Goal: Task Accomplishment & Management: Use online tool/utility

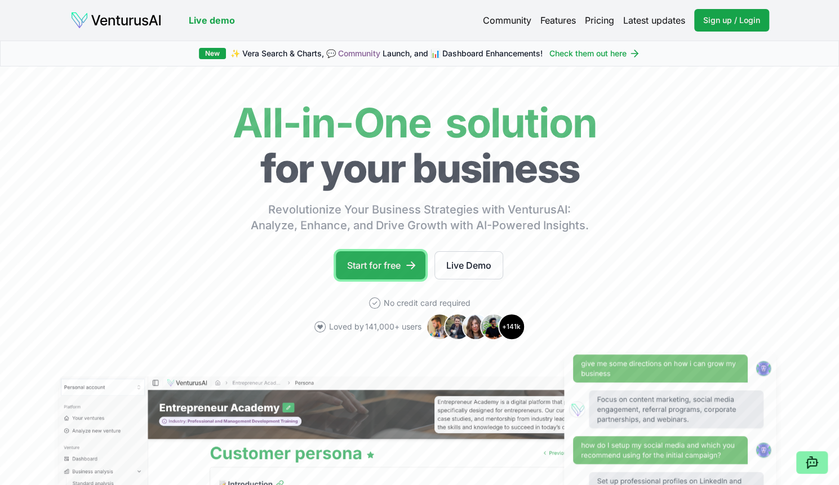
click at [375, 264] on link "Start for free" at bounding box center [381, 265] width 90 height 28
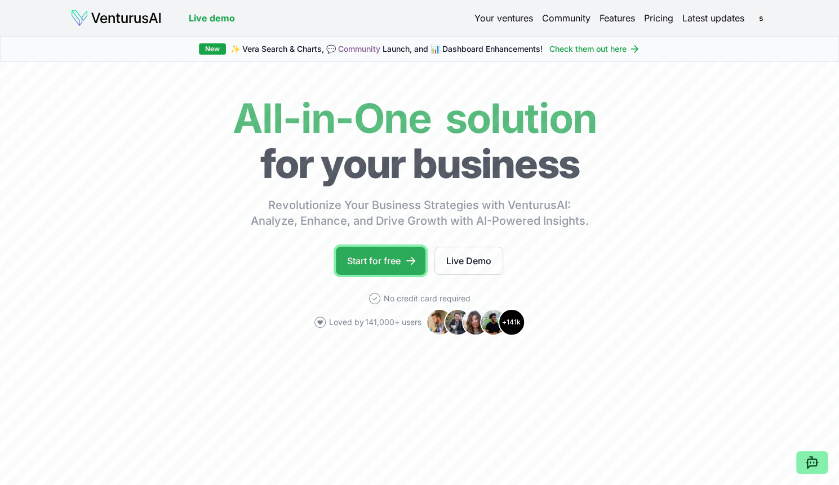
click at [388, 255] on link "Start for free" at bounding box center [381, 261] width 90 height 28
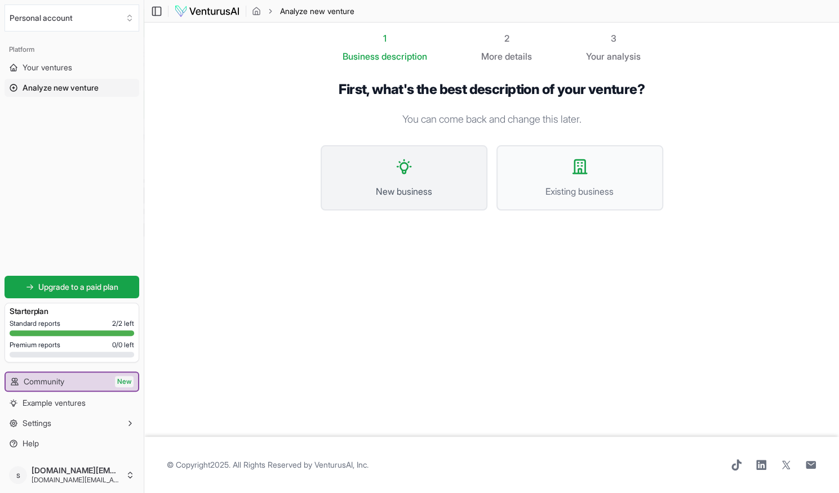
click at [417, 184] on button "New business" at bounding box center [404, 177] width 167 height 65
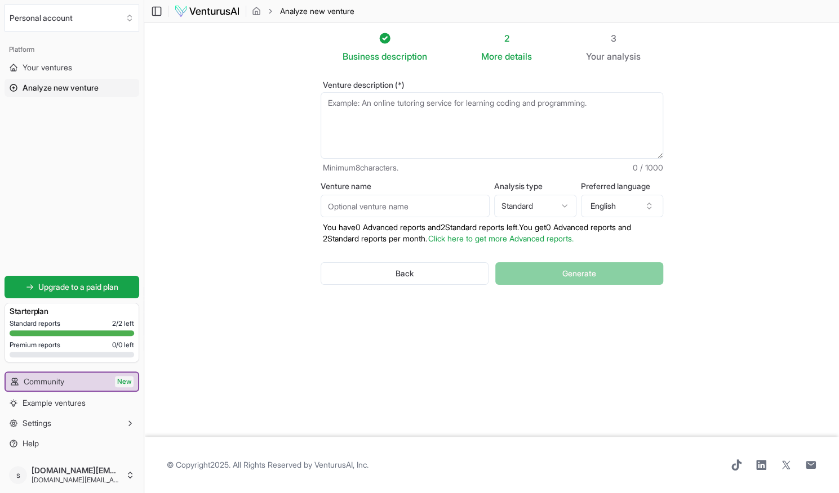
click at [397, 113] on textarea "Venture description (*)" at bounding box center [492, 125] width 342 height 66
type textarea "W"
type textarea "T"
type textarea "W"
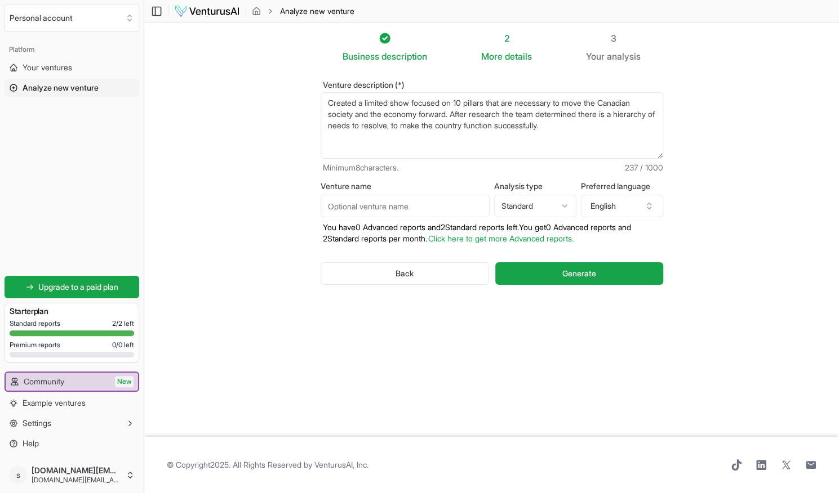
type textarea "Created a limited show focused on 10 pillars that are necessary to move the Can…"
click at [377, 207] on input "Venture name" at bounding box center [405, 206] width 169 height 23
type input "WON"
click at [412, 103] on textarea "Created a limited show focused on 10 pillars that are necessary to move the Can…" at bounding box center [492, 125] width 342 height 66
click at [508, 106] on textarea "Created a limited show focused on 10 pillars that are necessary to move the Can…" at bounding box center [492, 125] width 342 height 66
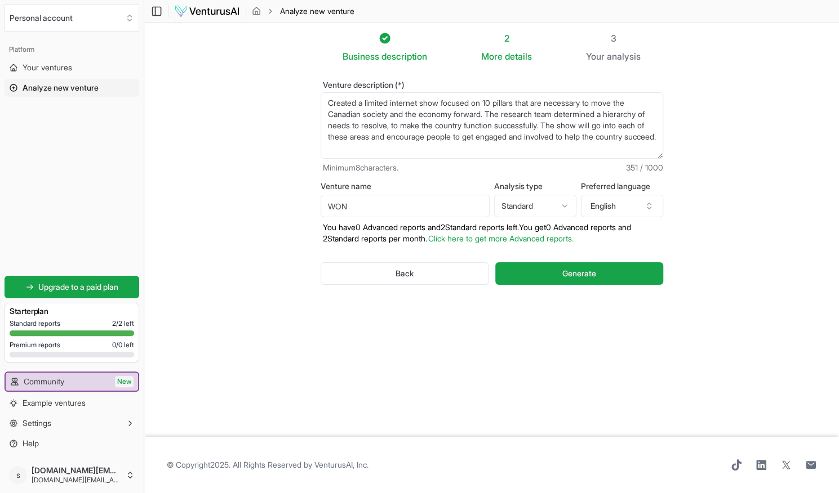
click at [520, 138] on textarea "Created a limited show focused on 10 pillars that are necessary to move the Can…" at bounding box center [492, 125] width 342 height 66
click at [625, 136] on textarea "Created a limited show focused on 10 pillars that are necessary to move the Can…" at bounding box center [492, 125] width 342 height 66
type textarea "Created a limited internet show focused on 10 pillars that are necessary to mov…"
click at [569, 273] on span "Generate" at bounding box center [579, 273] width 34 height 11
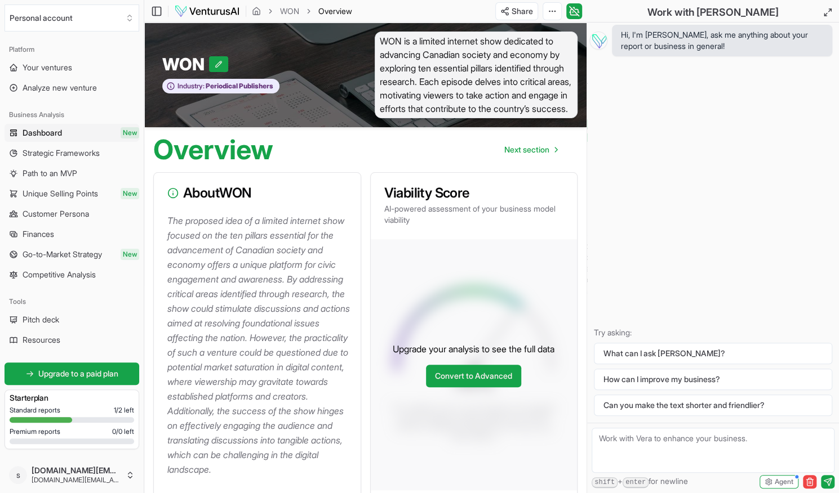
click at [269, 293] on p "The proposed idea of a limited internet show focused on the ten pillars essenti…" at bounding box center [259, 345] width 184 height 264
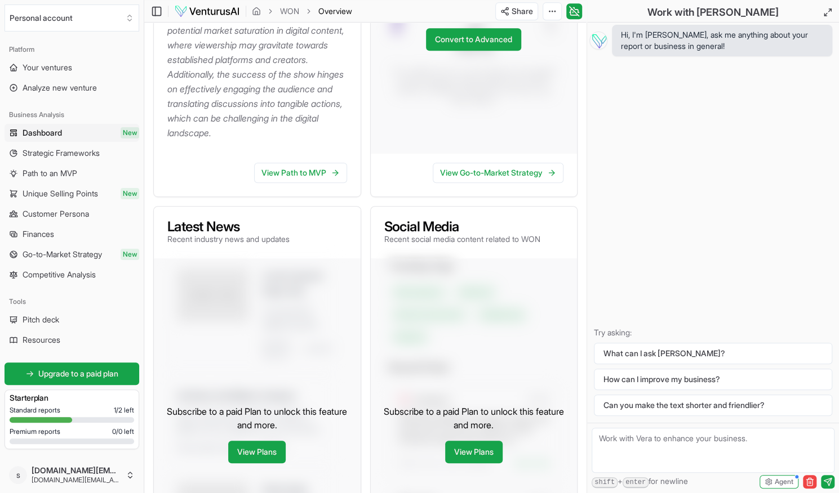
scroll to position [338, 0]
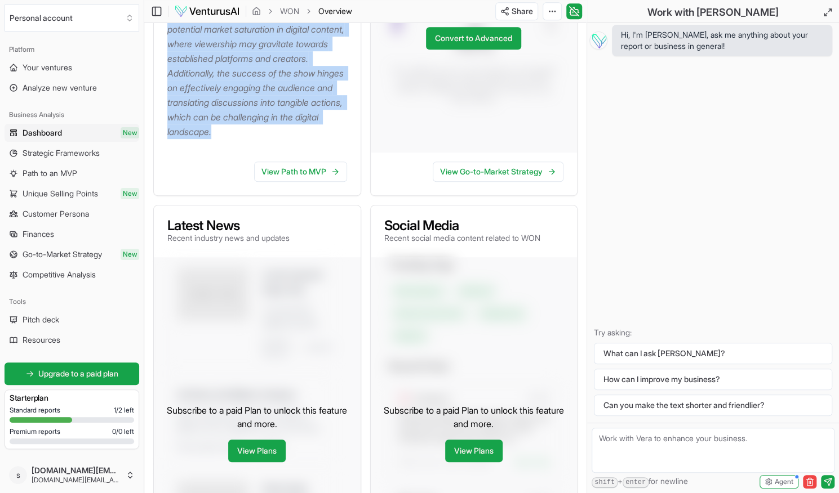
drag, startPoint x: 292, startPoint y: 152, endPoint x: 166, endPoint y: 34, distance: 172.2
click at [166, 34] on div "The proposed idea of a limited internet show focused on the ten pillars essenti…" at bounding box center [257, 14] width 207 height 277
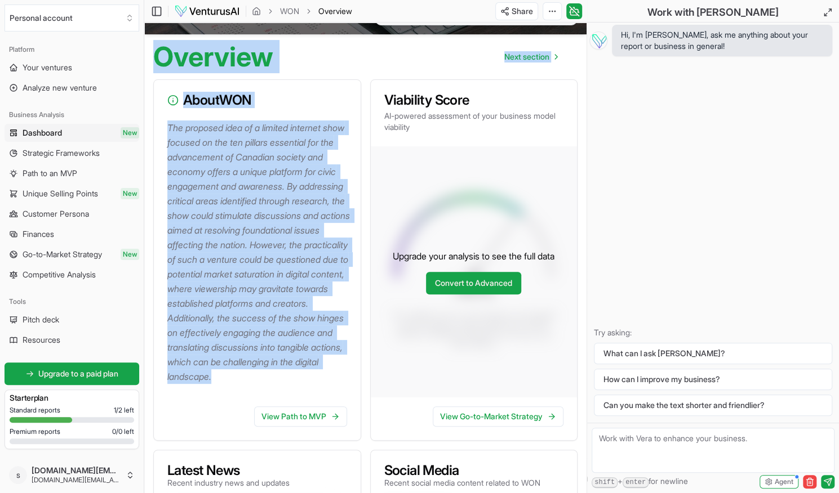
scroll to position [66, 0]
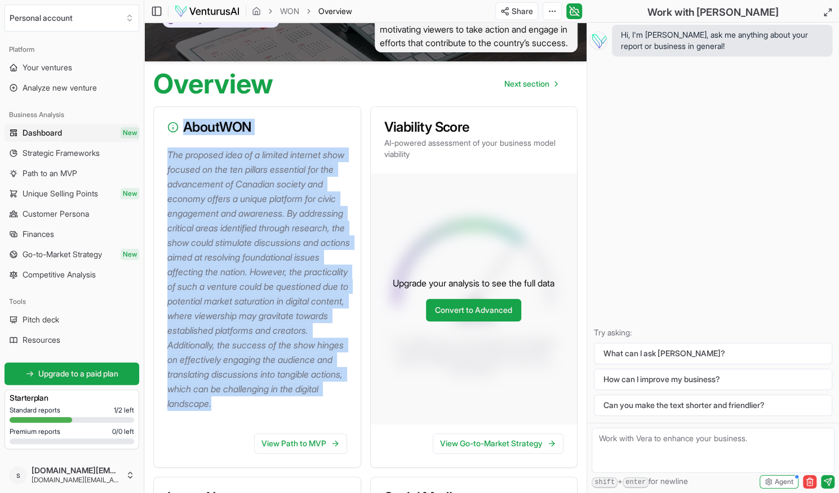
copy div "About WON The proposed idea of a limited internet show focused on the ten pilla…"
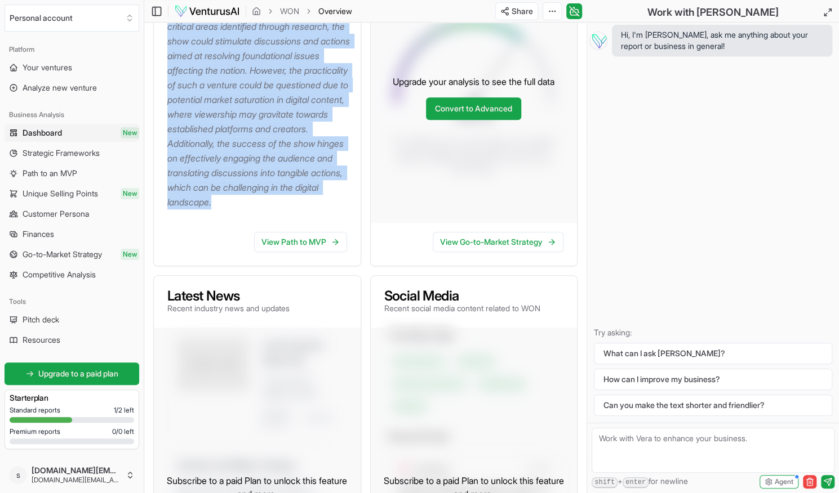
scroll to position [272, 0]
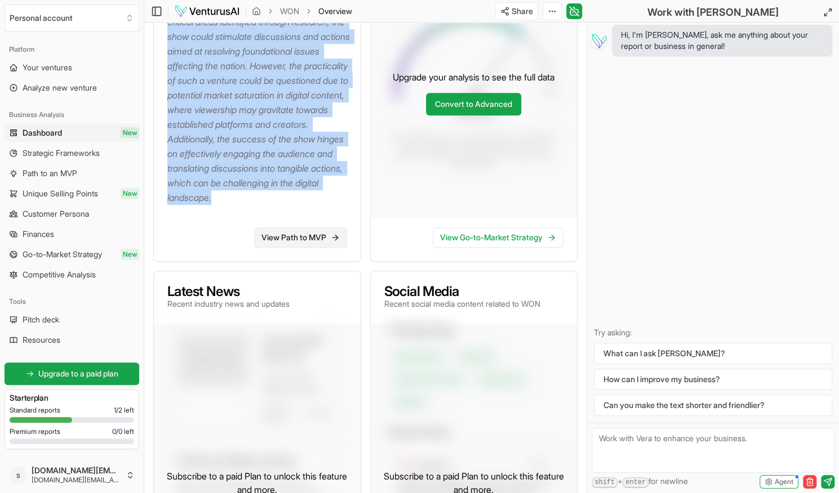
click at [311, 248] on link "View Path to MVP" at bounding box center [300, 238] width 93 height 20
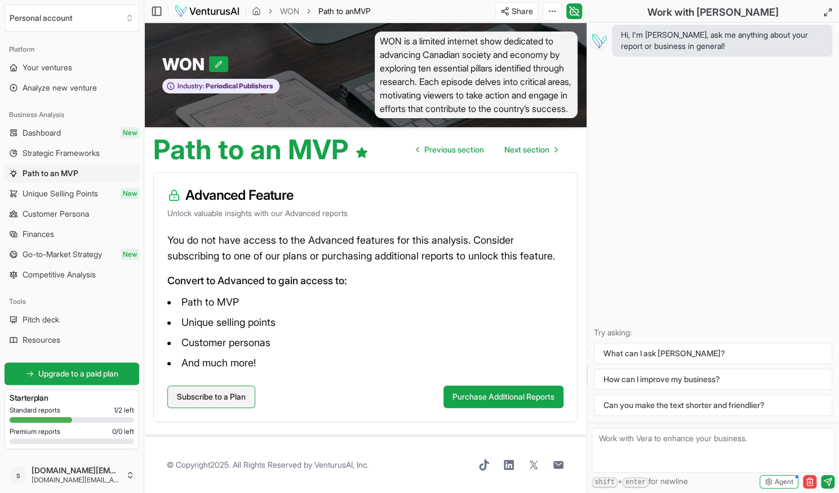
click at [216, 408] on link "Subscribe to a Plan" at bounding box center [211, 397] width 88 height 23
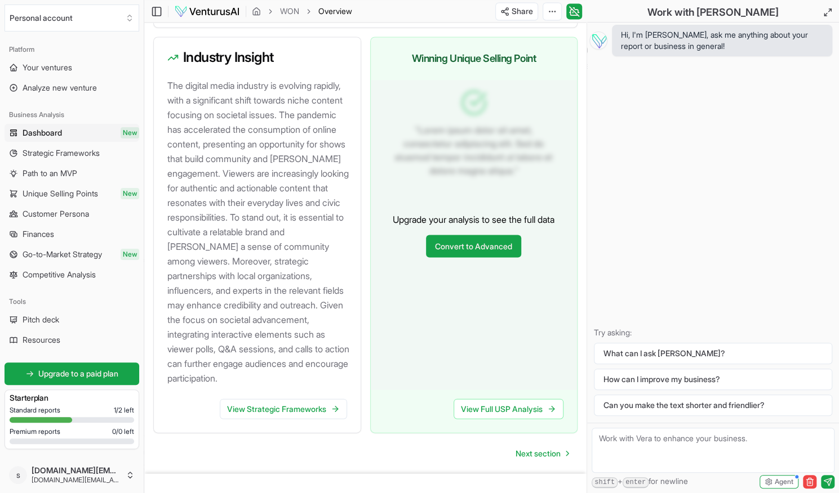
scroll to position [1198, 0]
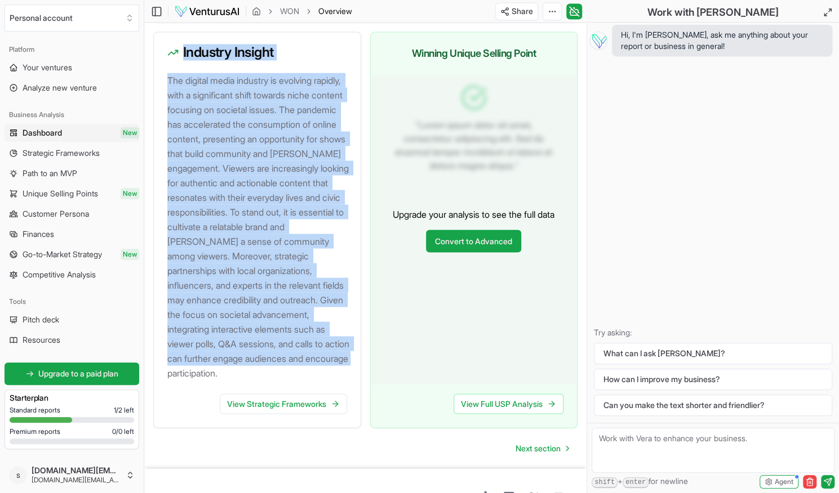
drag, startPoint x: 184, startPoint y: 64, endPoint x: 274, endPoint y: 402, distance: 350.3
click at [274, 402] on div "Industry Insight The digital media industry is evolving rapidly, with a signifi…" at bounding box center [257, 230] width 208 height 397
copy div "Industry Insight The digital media industry is evolving rapidly, with a signifi…"
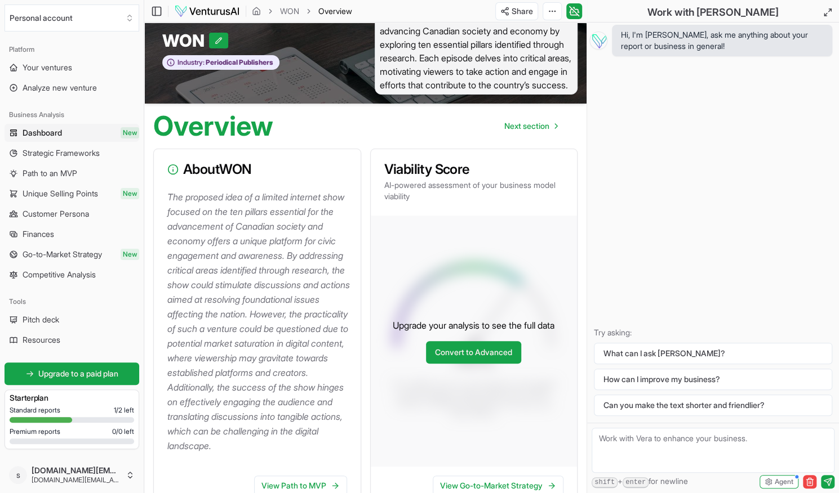
scroll to position [0, 0]
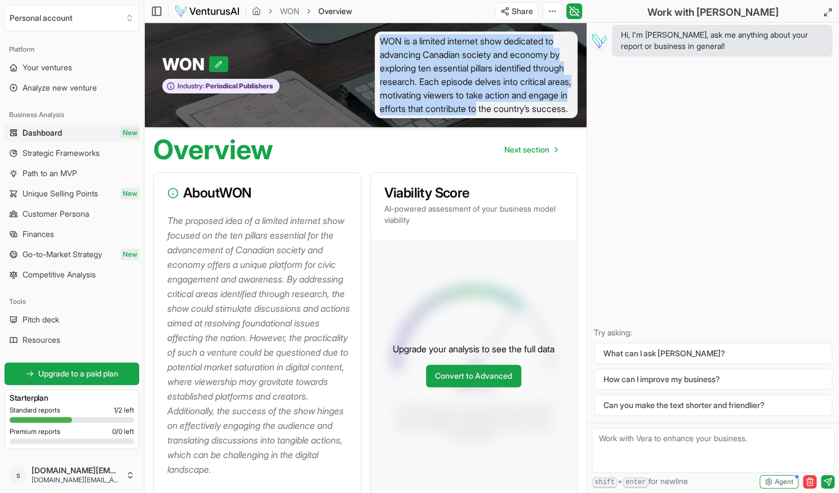
drag, startPoint x: 381, startPoint y: 38, endPoint x: 575, endPoint y: 108, distance: 206.0
click at [575, 108] on span "WON is a limited internet show dedicated to advancing Canadian society and econ…" at bounding box center [476, 75] width 203 height 87
copy span "WON is a limited internet show dedicated to advancing Canadian society and econ…"
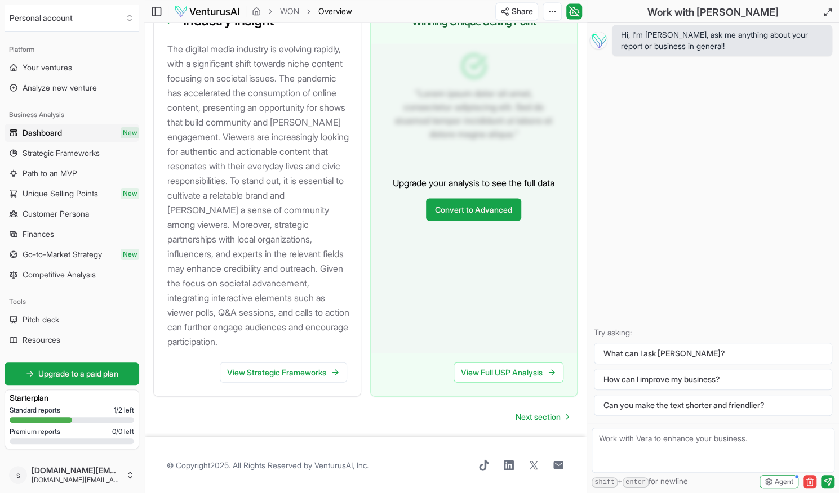
scroll to position [1256, 0]
click at [315, 373] on link "View Strategic Frameworks" at bounding box center [283, 372] width 127 height 20
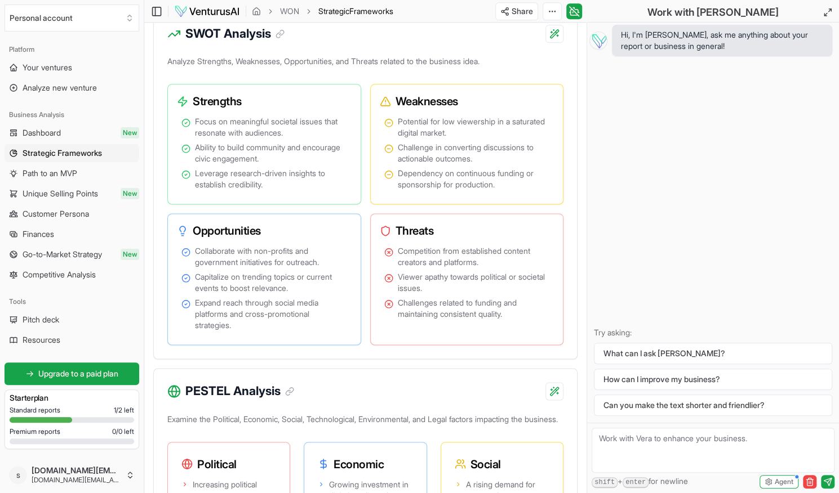
scroll to position [879, 0]
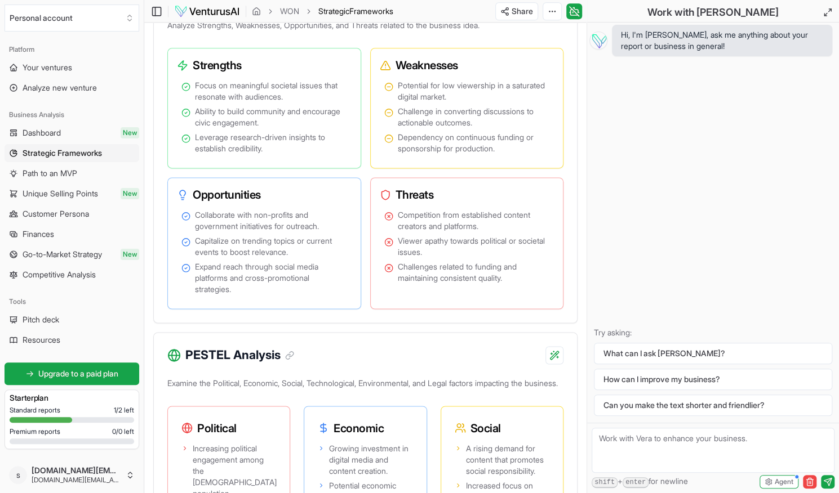
click at [776, 154] on div "Hi, I'm [PERSON_NAME], ask me anything about your report or business in general…" at bounding box center [713, 223] width 252 height 400
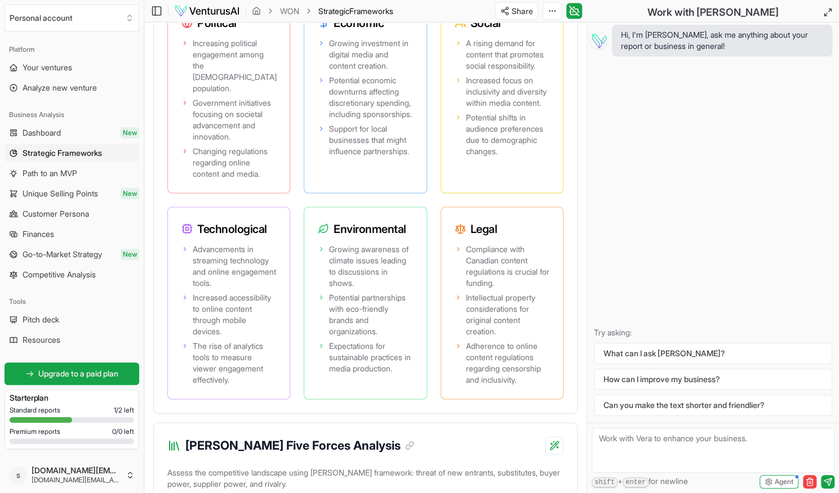
scroll to position [1284, 0]
click at [784, 190] on div "Hi, I'm [PERSON_NAME], ask me anything about your report or business in general…" at bounding box center [713, 223] width 252 height 400
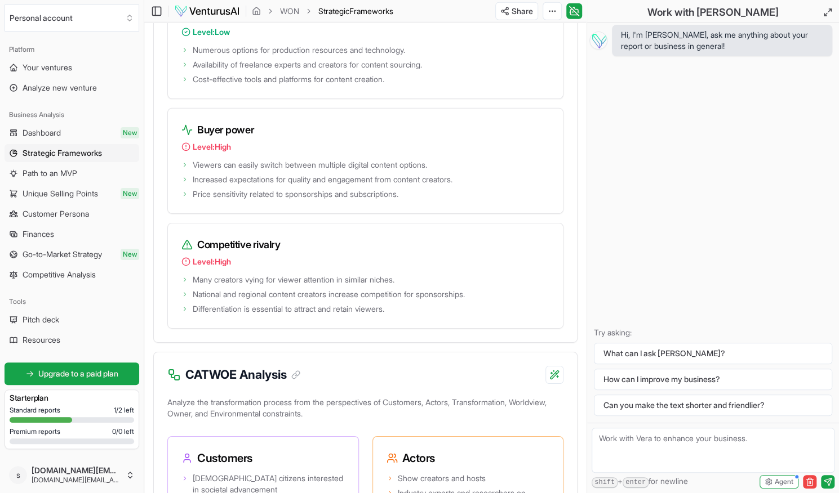
scroll to position [2029, 0]
click at [742, 154] on div "Hi, I'm [PERSON_NAME], ask me anything about your report or business in general…" at bounding box center [713, 223] width 252 height 400
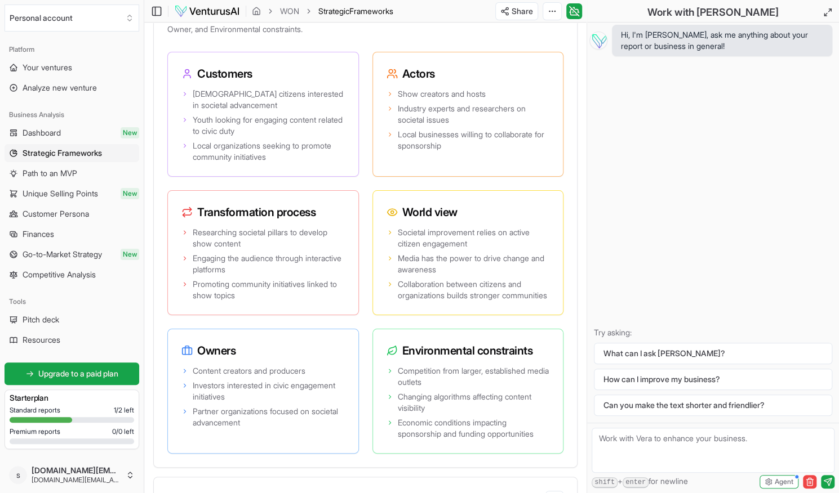
scroll to position [2416, 0]
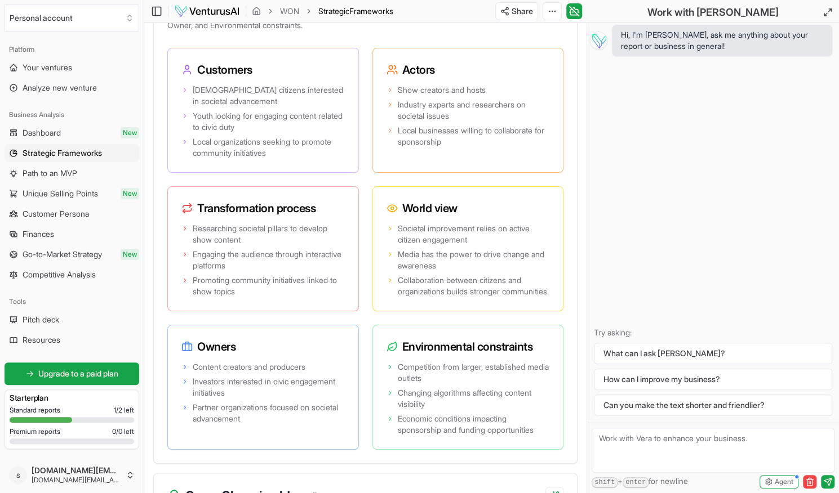
click at [762, 242] on div "Hi, I'm [PERSON_NAME], ask me anything about your report or business in general…" at bounding box center [713, 223] width 252 height 400
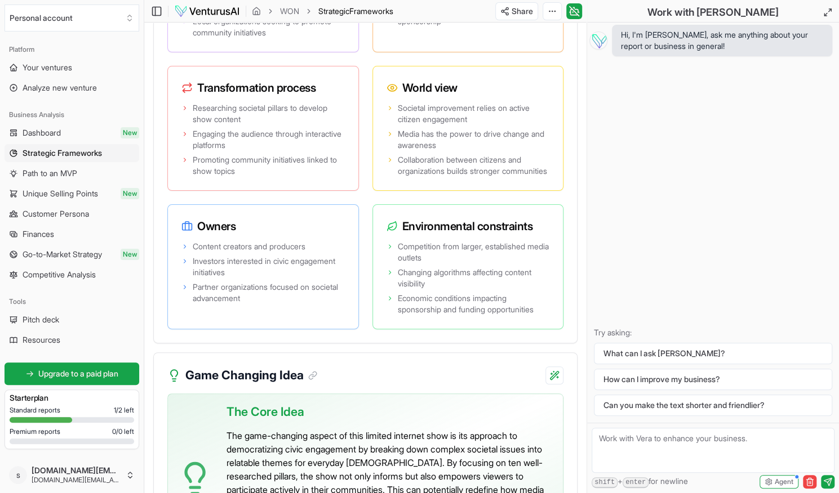
scroll to position [2778, 0]
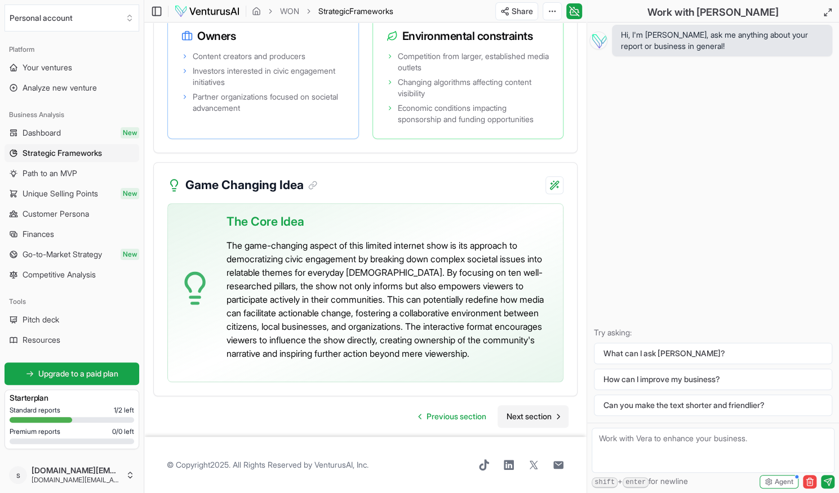
click at [537, 416] on span "Next section" at bounding box center [528, 416] width 45 height 11
